Goal: Understand process/instructions: Learn how to perform a task or action

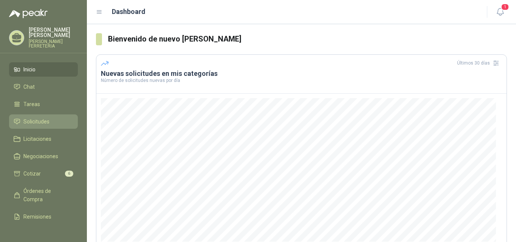
click at [37, 116] on link "Solicitudes" at bounding box center [43, 121] width 69 height 14
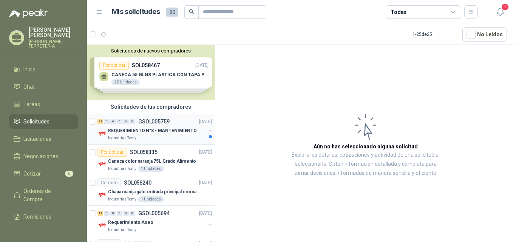
click at [161, 134] on p "REQUERIMIENTO N°8 - MANTENIMIENTO" at bounding box center [152, 130] width 89 height 7
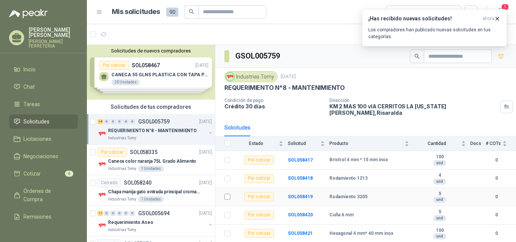
click at [231, 192] on td at bounding box center [225, 197] width 20 height 19
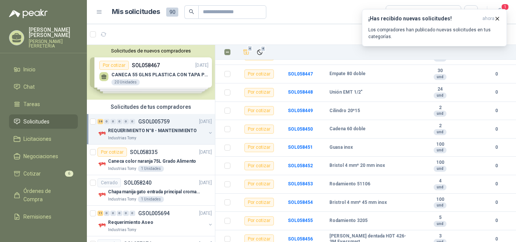
scroll to position [583, 0]
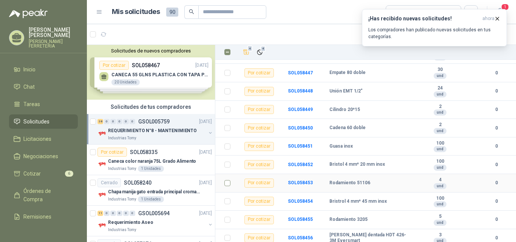
click at [223, 175] on td at bounding box center [225, 183] width 20 height 19
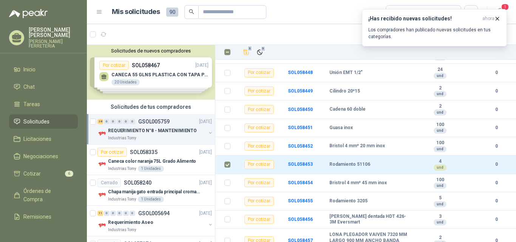
scroll to position [604, 0]
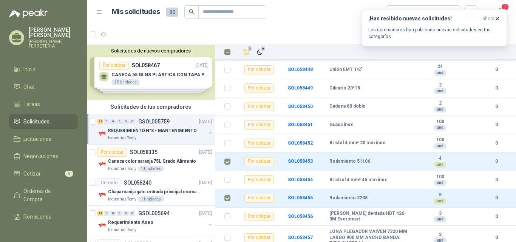
click at [207, 133] on button "button" at bounding box center [210, 133] width 6 height 6
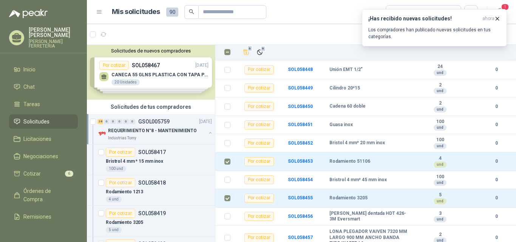
scroll to position [3, 0]
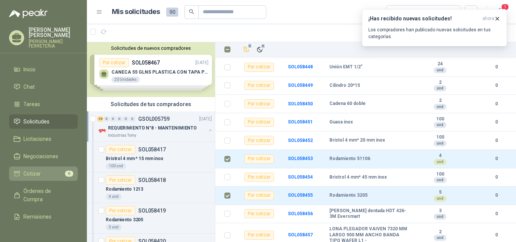
click at [32, 169] on link "Cotizar 6" at bounding box center [43, 174] width 69 height 14
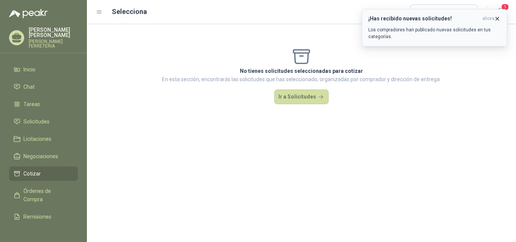
click at [495, 17] on icon "button" at bounding box center [497, 18] width 6 height 6
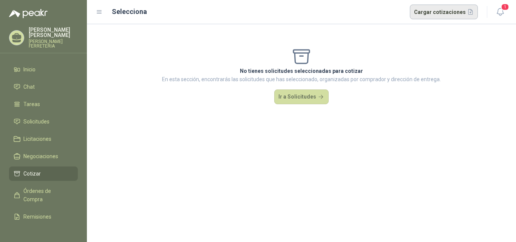
click at [470, 12] on button "Cargar cotizaciones" at bounding box center [444, 12] width 68 height 15
click at [301, 95] on button "Ir a Solicitudes" at bounding box center [301, 97] width 54 height 15
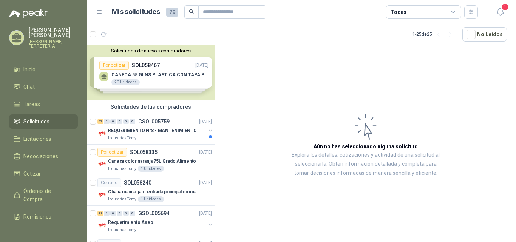
scroll to position [46, 0]
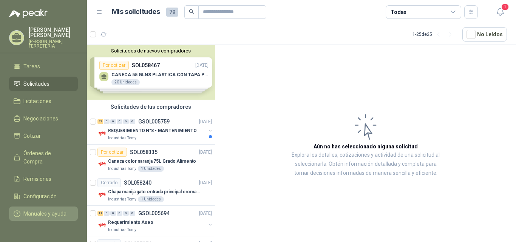
click at [37, 210] on span "Manuales y ayuda" at bounding box center [44, 214] width 43 height 8
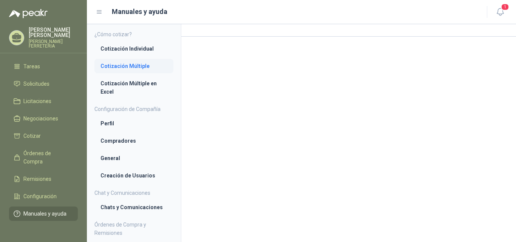
click at [141, 66] on li "Cotización Múltiple" at bounding box center [133, 66] width 67 height 8
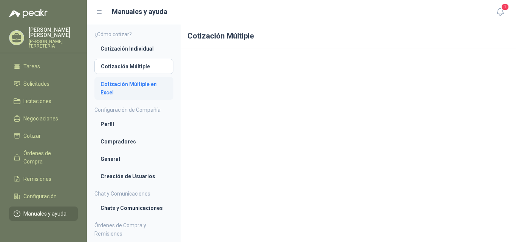
click at [124, 85] on li "Cotización Múltiple en Excel" at bounding box center [133, 88] width 67 height 17
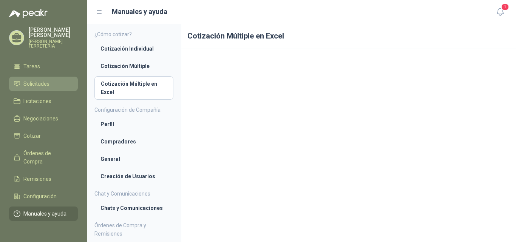
click at [39, 80] on span "Solicitudes" at bounding box center [36, 84] width 26 height 8
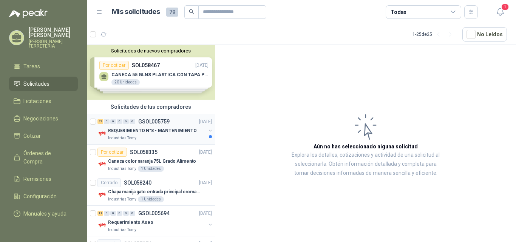
click at [207, 129] on button "button" at bounding box center [210, 131] width 6 height 6
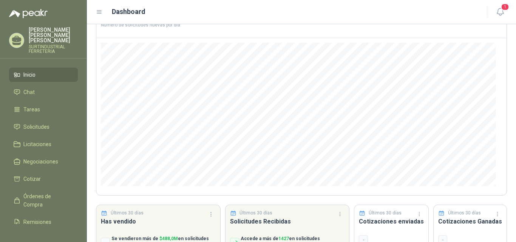
scroll to position [98, 0]
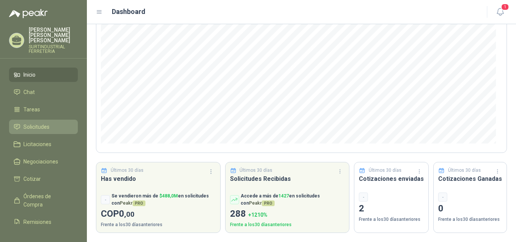
click at [40, 123] on span "Solicitudes" at bounding box center [36, 127] width 26 height 8
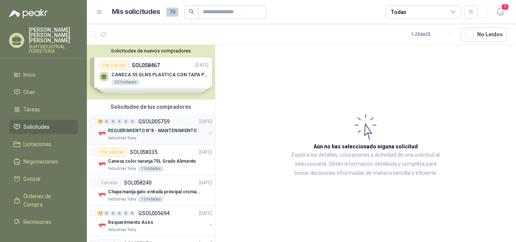
click at [207, 135] on button "button" at bounding box center [210, 133] width 6 height 6
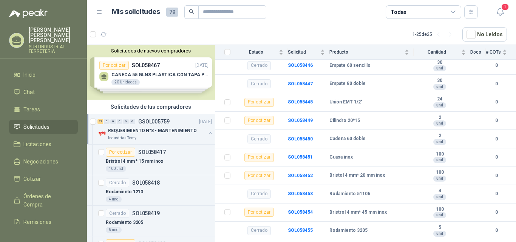
scroll to position [623, 0]
